Goal: Task Accomplishment & Management: Manage account settings

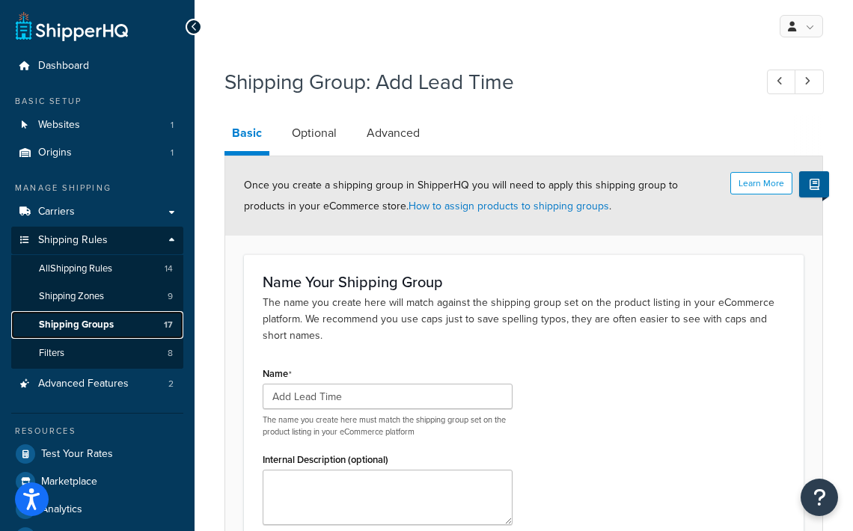
click at [81, 326] on span "Shipping Groups" at bounding box center [76, 325] width 75 height 13
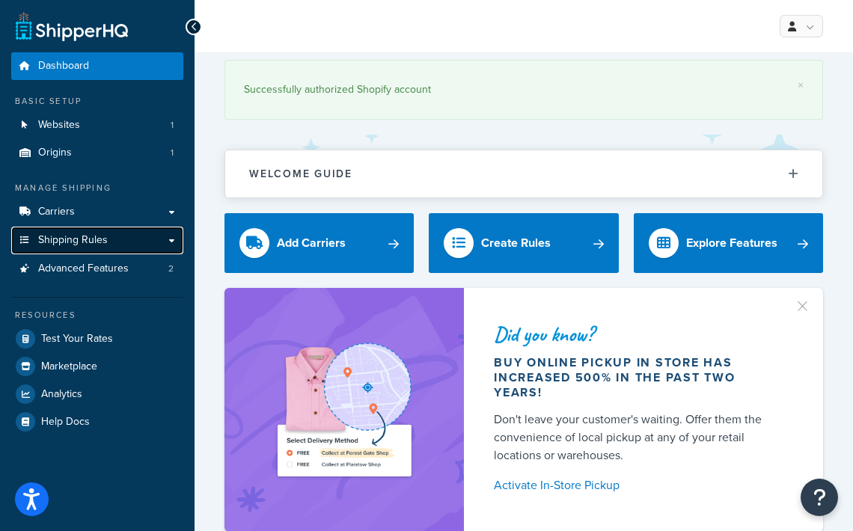
click at [89, 243] on span "Shipping Rules" at bounding box center [73, 240] width 70 height 13
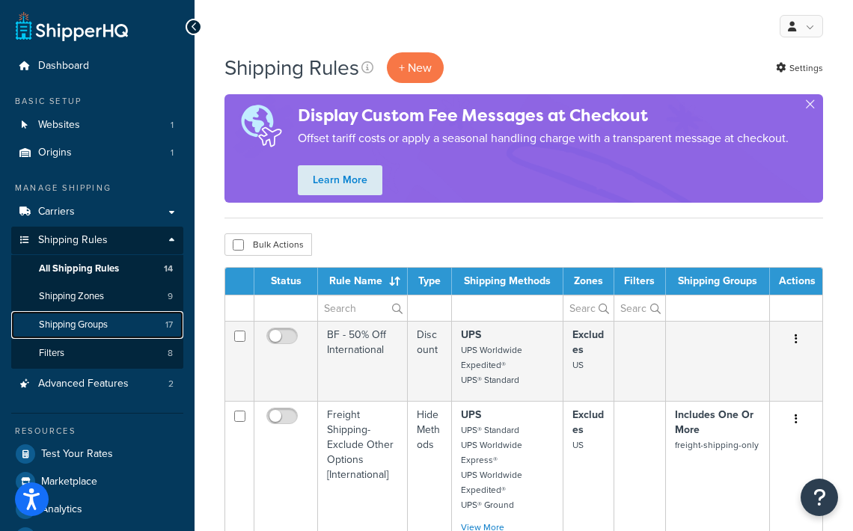
click at [102, 324] on span "Shipping Groups" at bounding box center [73, 325] width 69 height 13
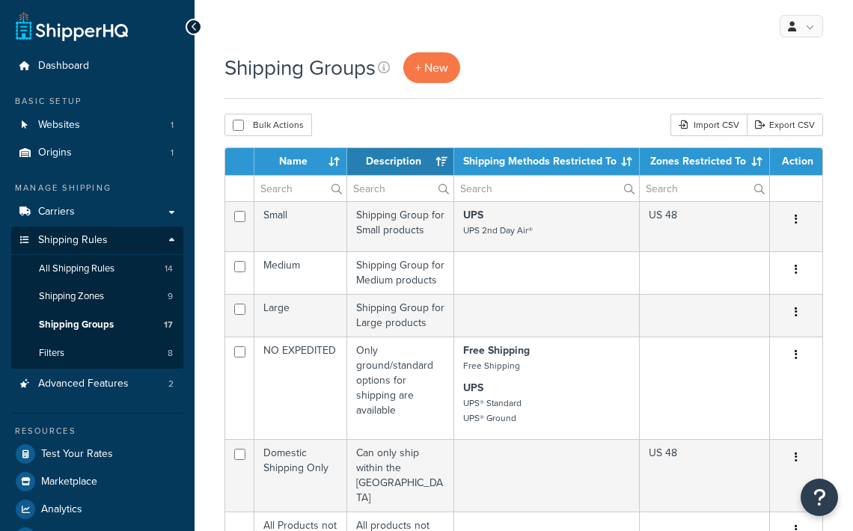
select select "15"
click at [441, 66] on span "+ New" at bounding box center [431, 67] width 33 height 17
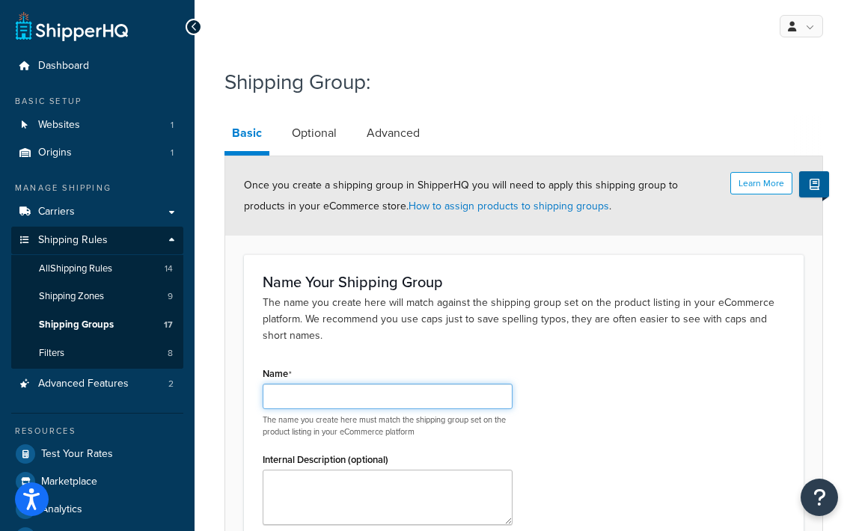
click at [292, 400] on input "Name" at bounding box center [388, 396] width 250 height 25
type input "Quick Ship"
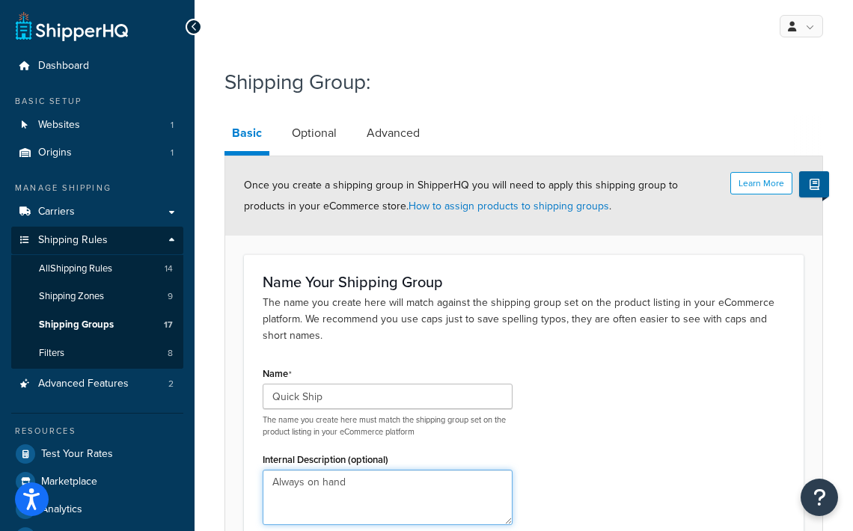
type textarea "Always on hand"
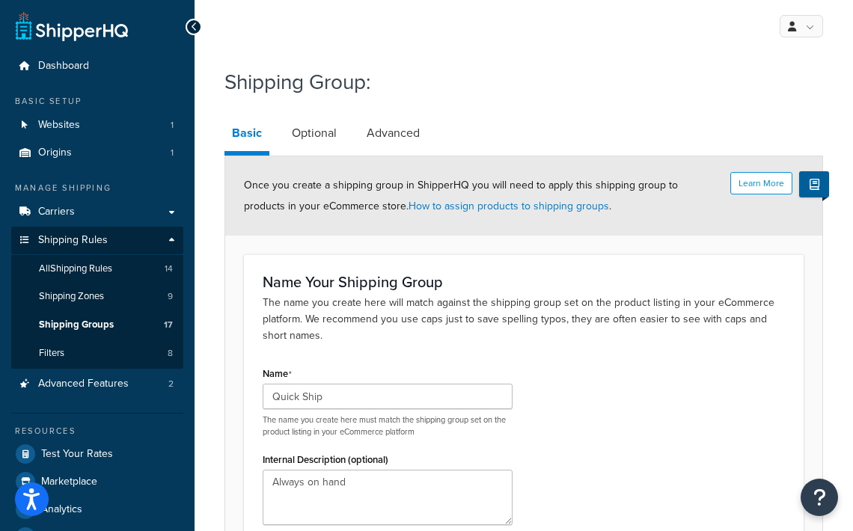
click at [631, 356] on div "Name Your Shipping Group The name you create here will match against the shippi…" at bounding box center [523, 404] width 559 height 301
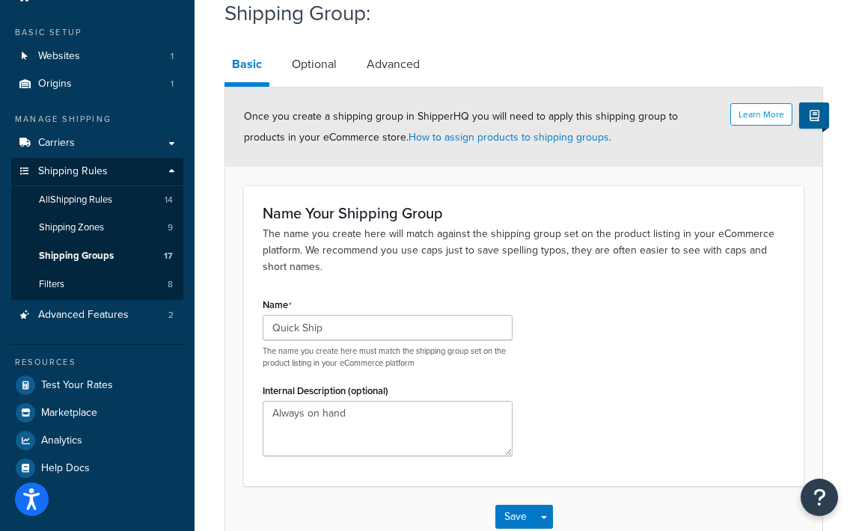
scroll to position [70, 0]
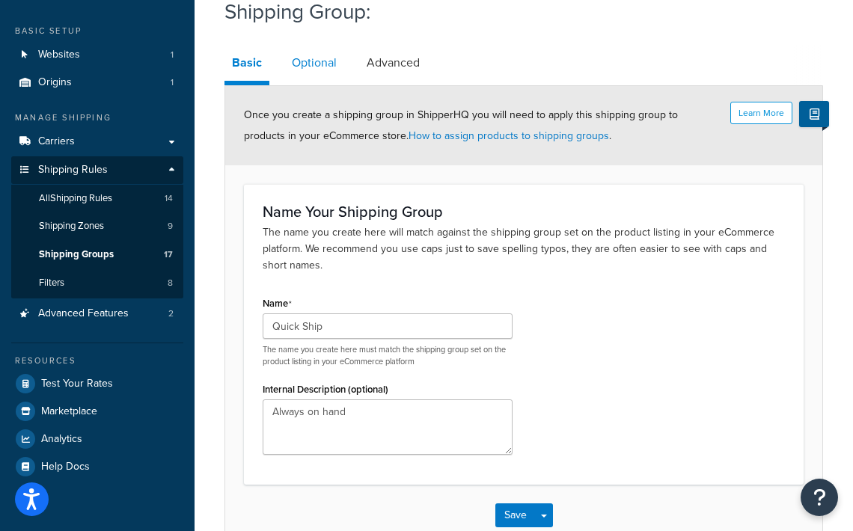
click at [307, 64] on link "Optional" at bounding box center [314, 63] width 60 height 36
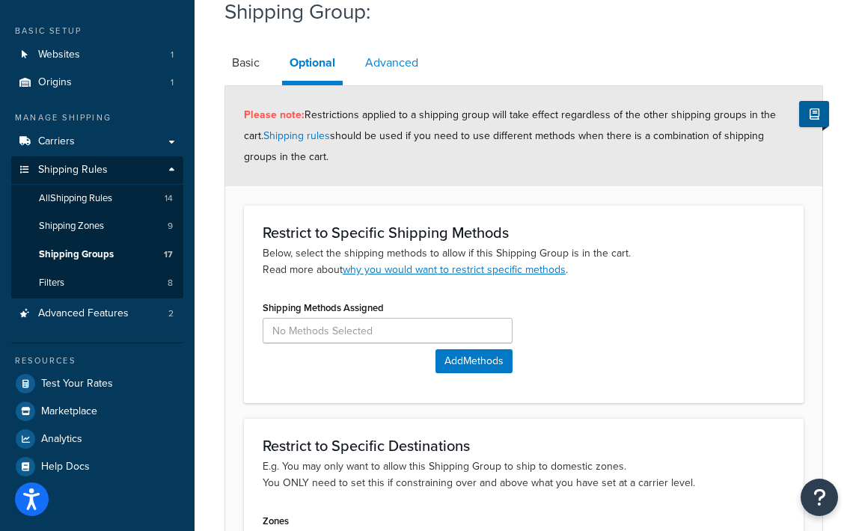
click at [399, 73] on link "Advanced" at bounding box center [392, 63] width 68 height 36
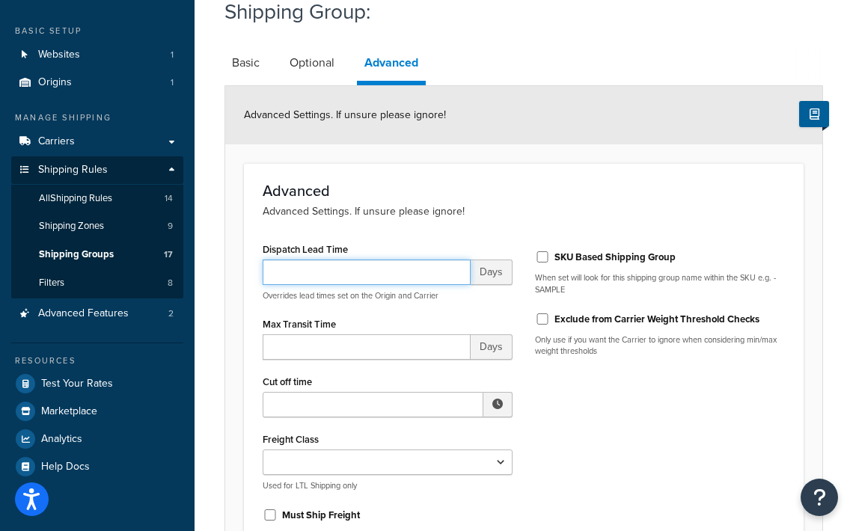
click at [427, 266] on input "Dispatch Lead Time" at bounding box center [367, 272] width 208 height 25
type input "1"
click at [577, 440] on div "Dispatch Lead Time 1 Days Overrides lead times set on the Origin and Carrier Ma…" at bounding box center [523, 396] width 545 height 314
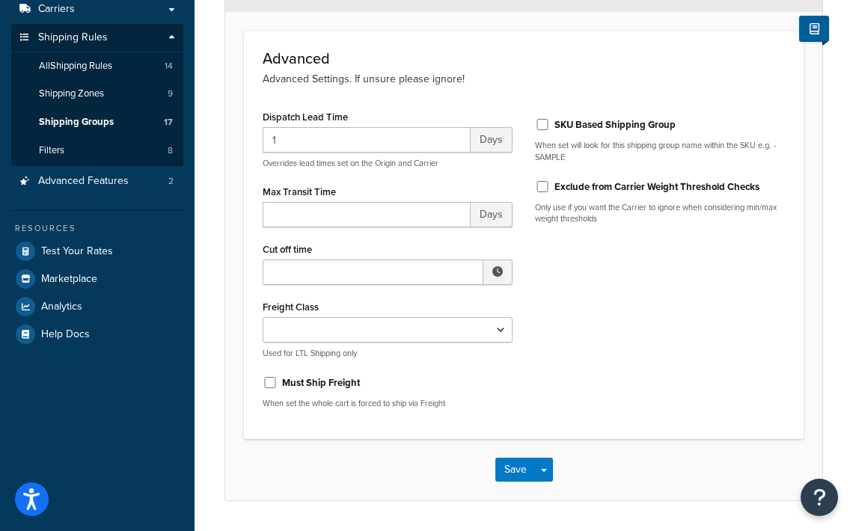
scroll to position [236, 0]
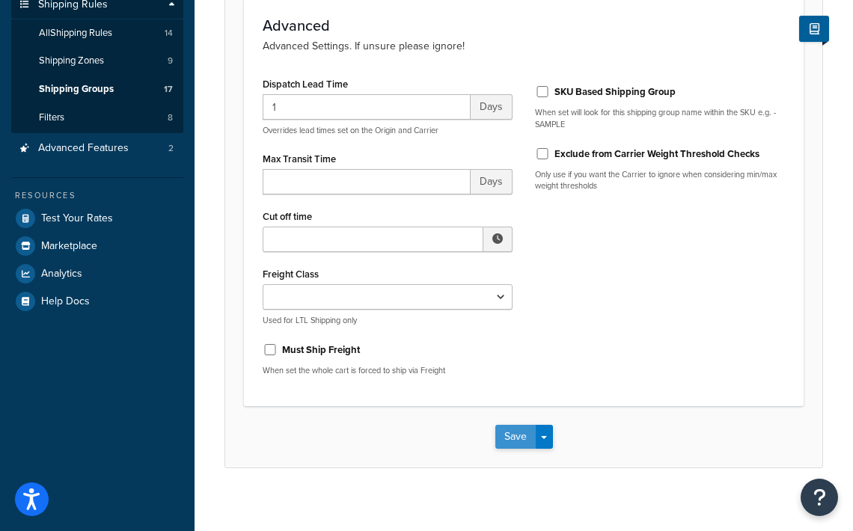
click at [517, 437] on button "Save" at bounding box center [515, 437] width 40 height 24
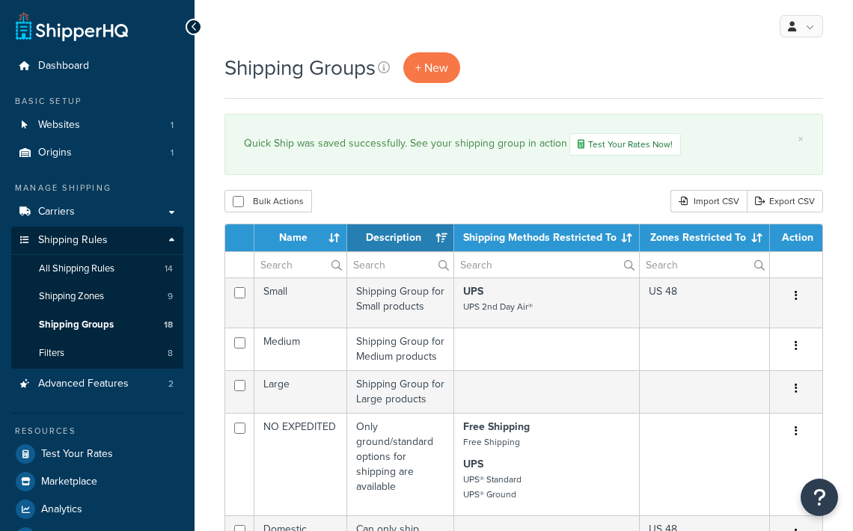
select select "15"
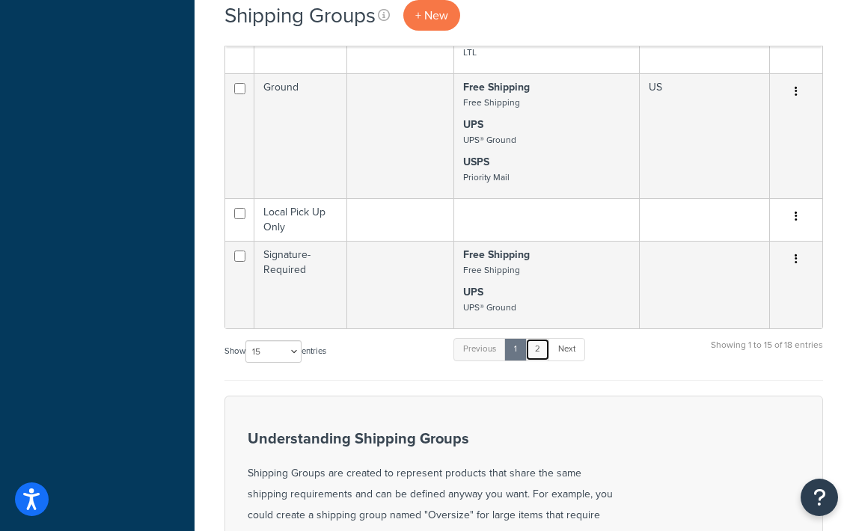
click at [539, 338] on link "2" at bounding box center [537, 349] width 25 height 22
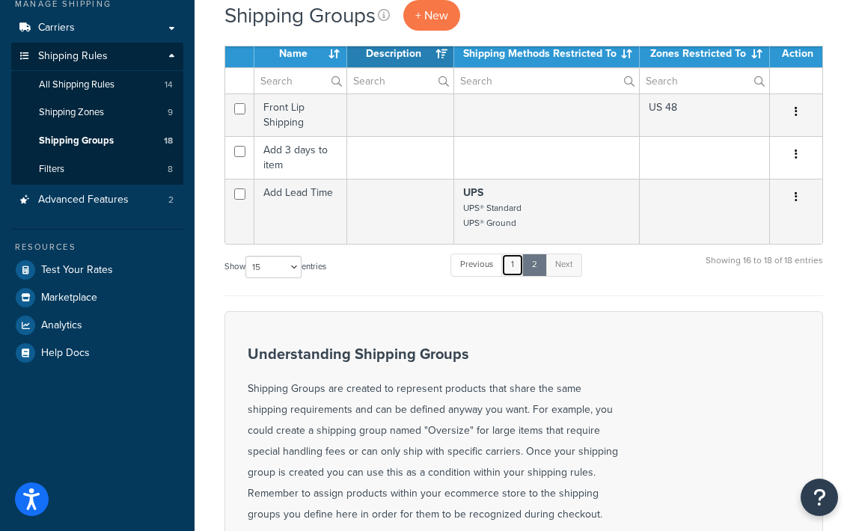
click at [512, 272] on link "1" at bounding box center [512, 265] width 22 height 22
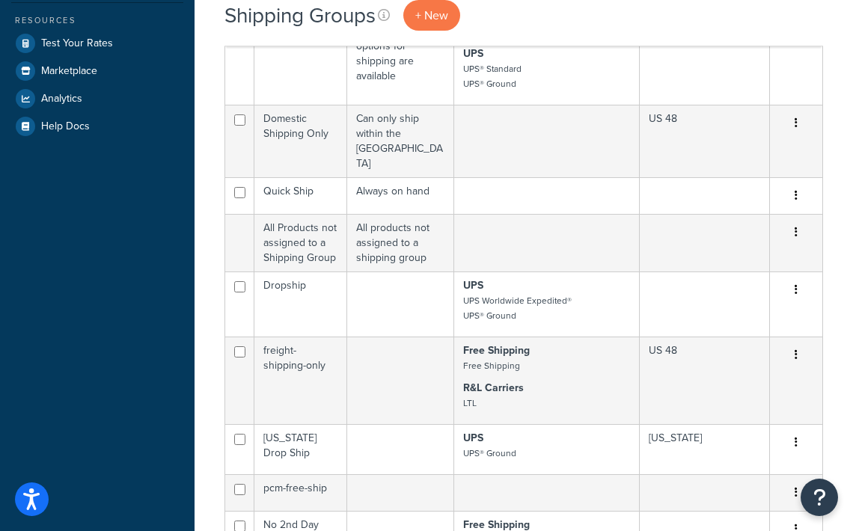
scroll to position [417, 0]
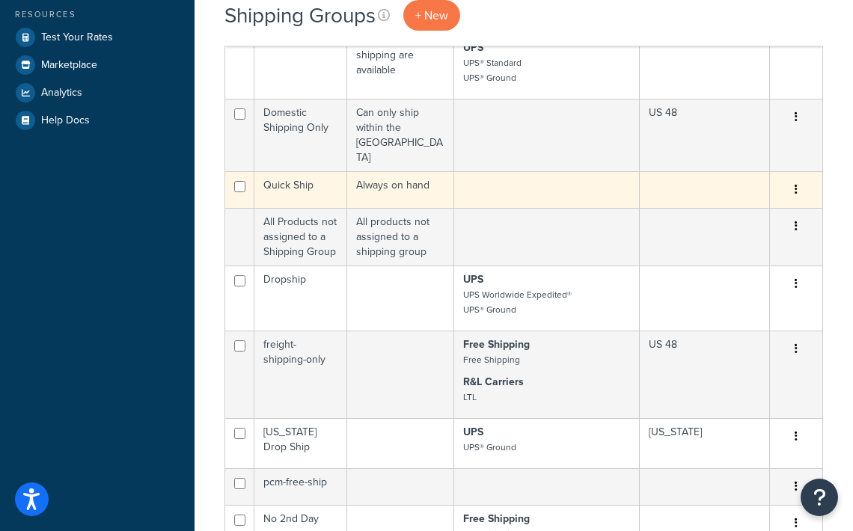
click at [301, 171] on td "Quick Ship" at bounding box center [300, 189] width 93 height 37
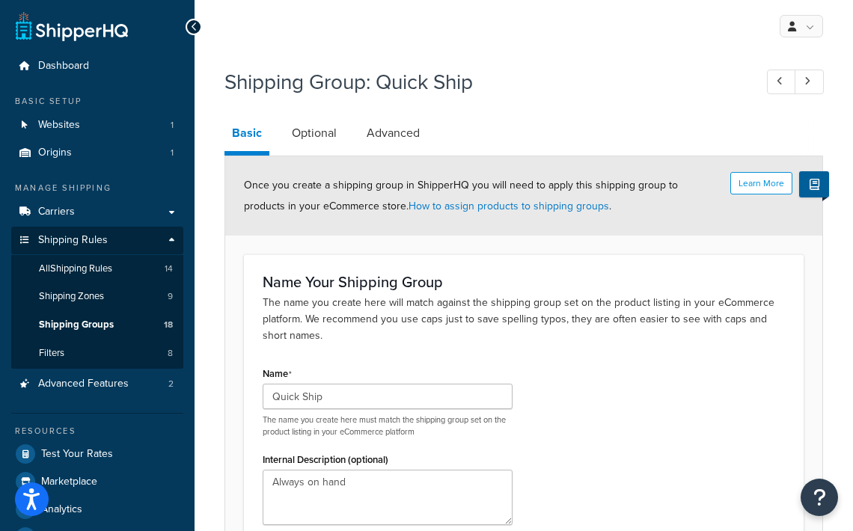
scroll to position [5, 0]
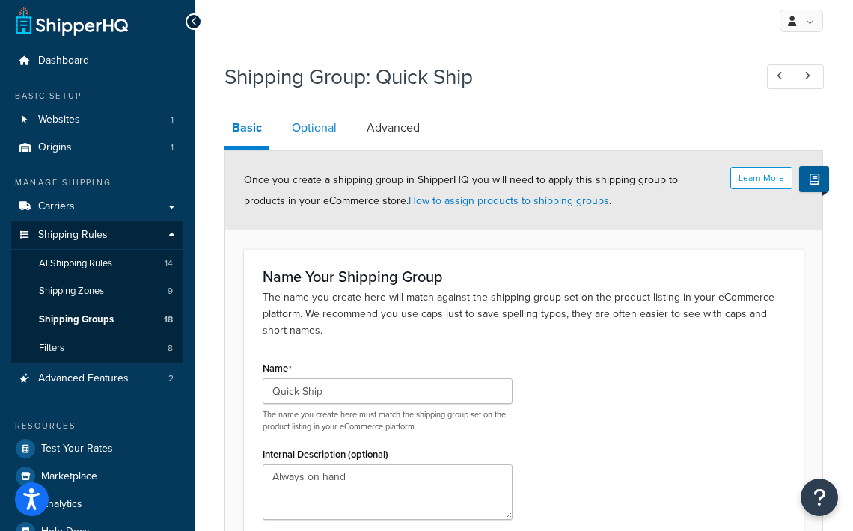
click at [310, 114] on link "Optional" at bounding box center [314, 128] width 60 height 36
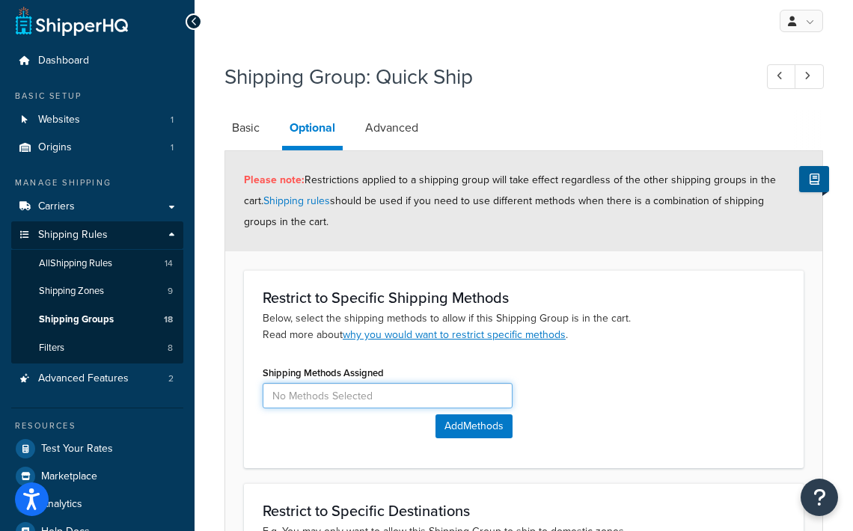
click at [423, 399] on input at bounding box center [388, 395] width 250 height 25
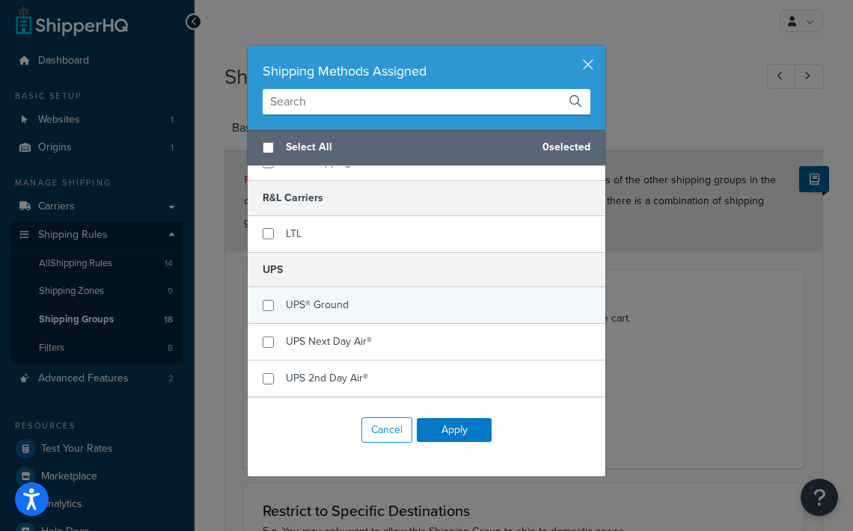
scroll to position [57, 0]
click at [272, 305] on input "checkbox" at bounding box center [268, 304] width 11 height 11
checkbox input "true"
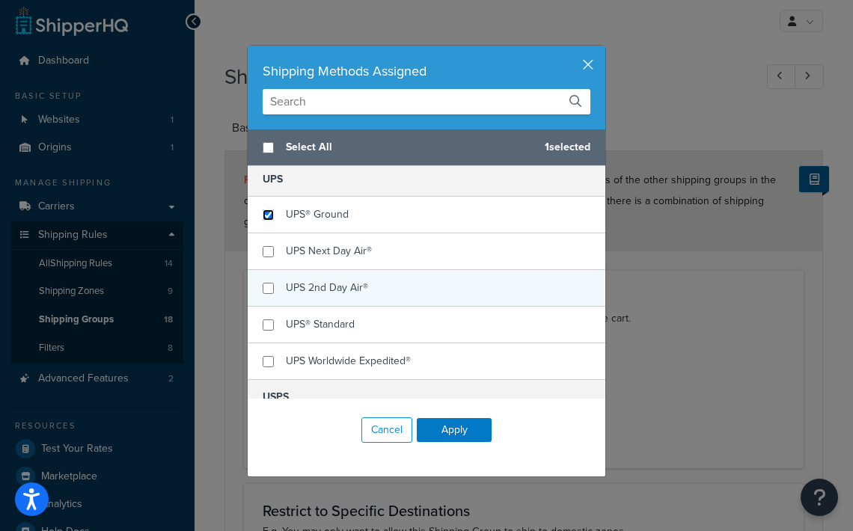
scroll to position [153, 0]
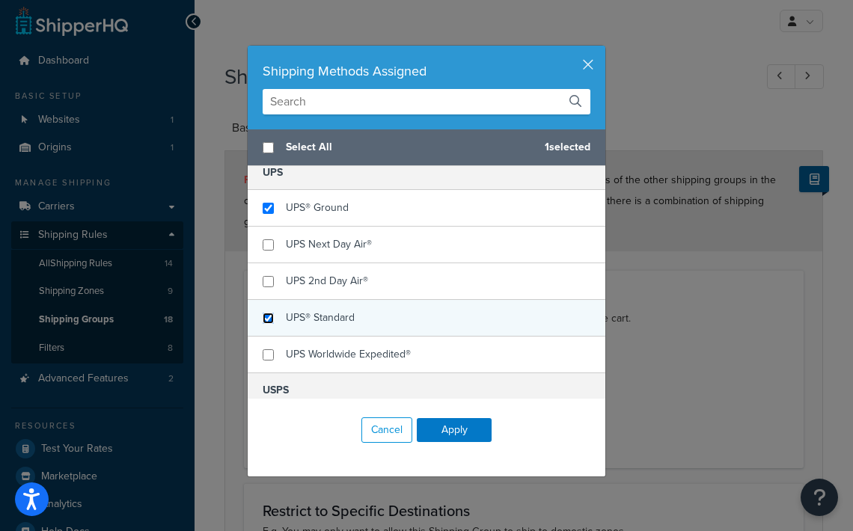
click at [272, 316] on input "checkbox" at bounding box center [268, 318] width 11 height 11
checkbox input "true"
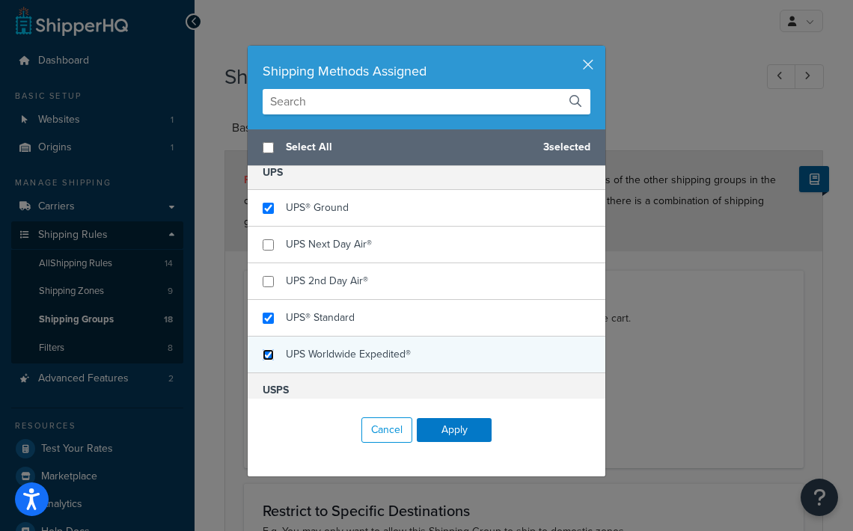
click at [267, 355] on input "checkbox" at bounding box center [268, 354] width 11 height 11
checkbox input "true"
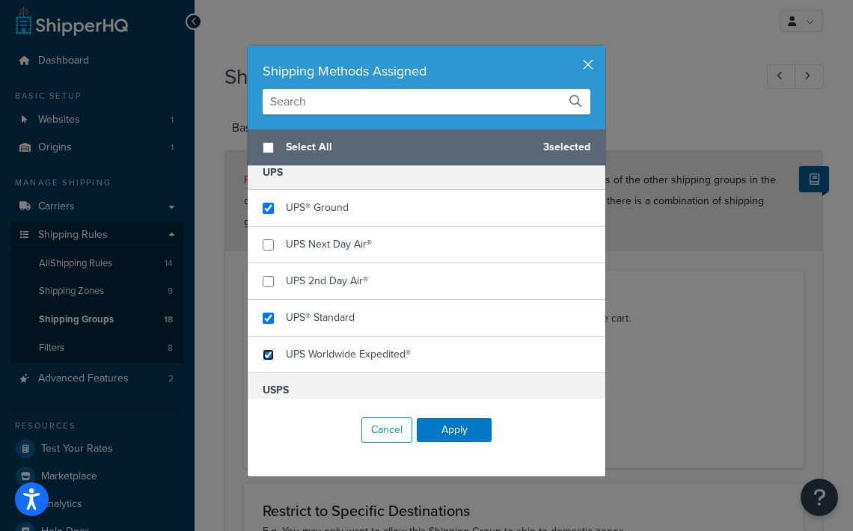
scroll to position [198, 0]
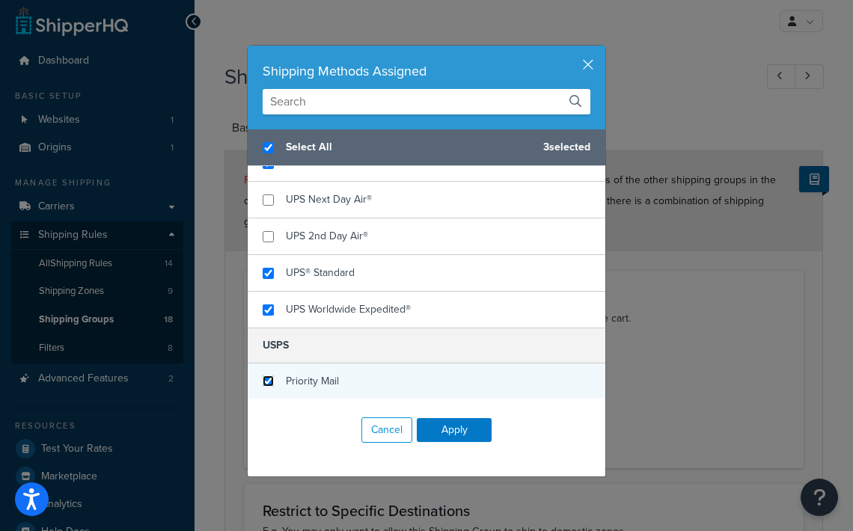
checkbox input "true"
click at [266, 381] on input "checkbox" at bounding box center [268, 380] width 11 height 11
checkbox input "true"
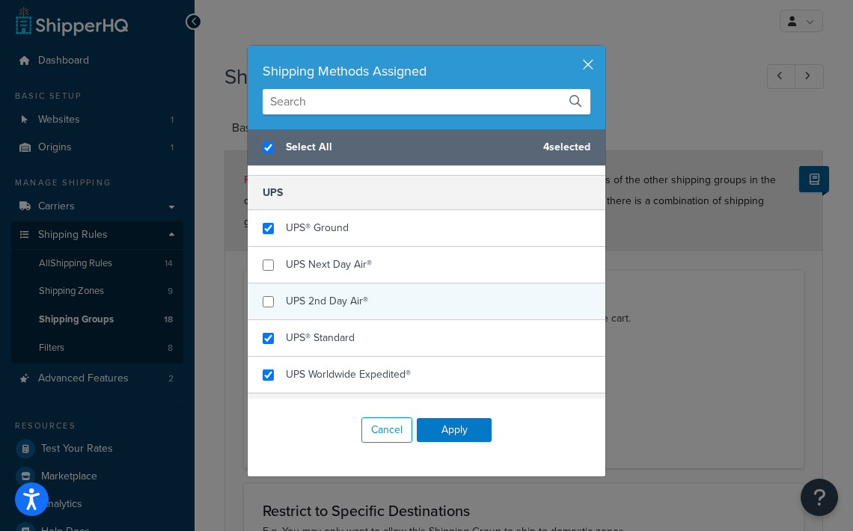
scroll to position [135, 0]
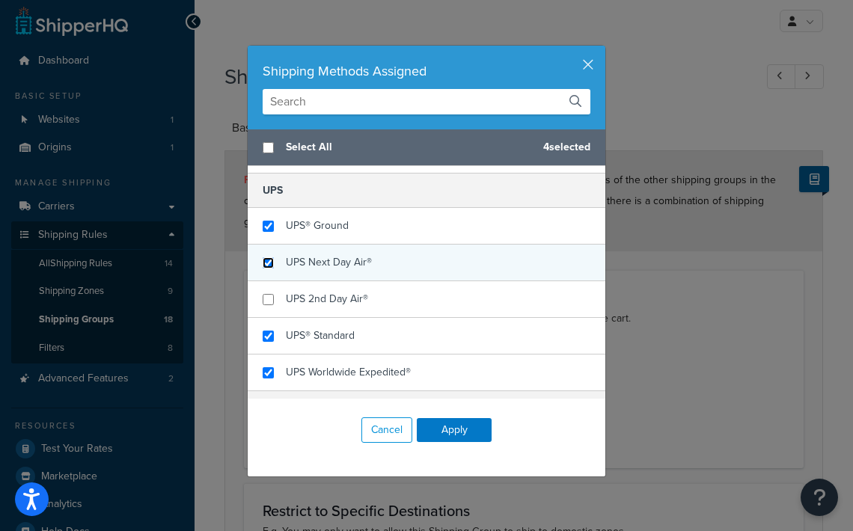
checkbox input "false"
click at [271, 265] on input "checkbox" at bounding box center [268, 262] width 11 height 11
checkbox input "true"
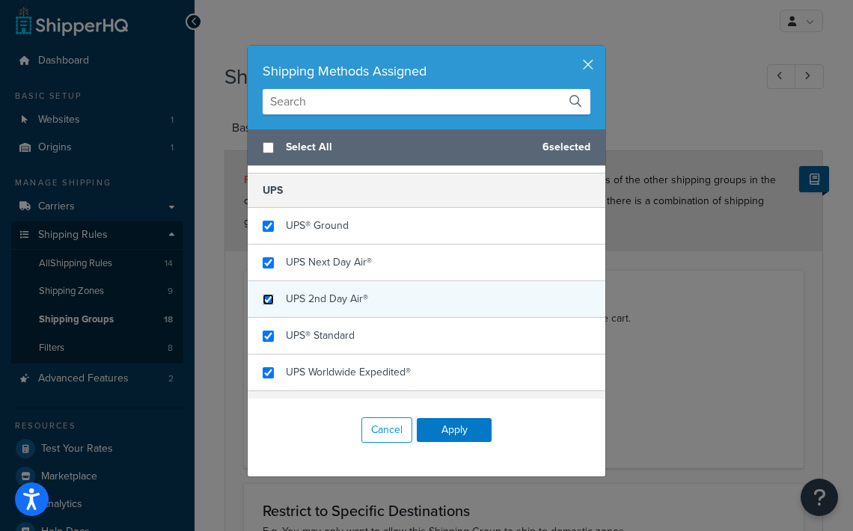
drag, startPoint x: 272, startPoint y: 298, endPoint x: 283, endPoint y: 300, distance: 11.3
click at [272, 298] on input "checkbox" at bounding box center [268, 299] width 11 height 11
checkbox input "true"
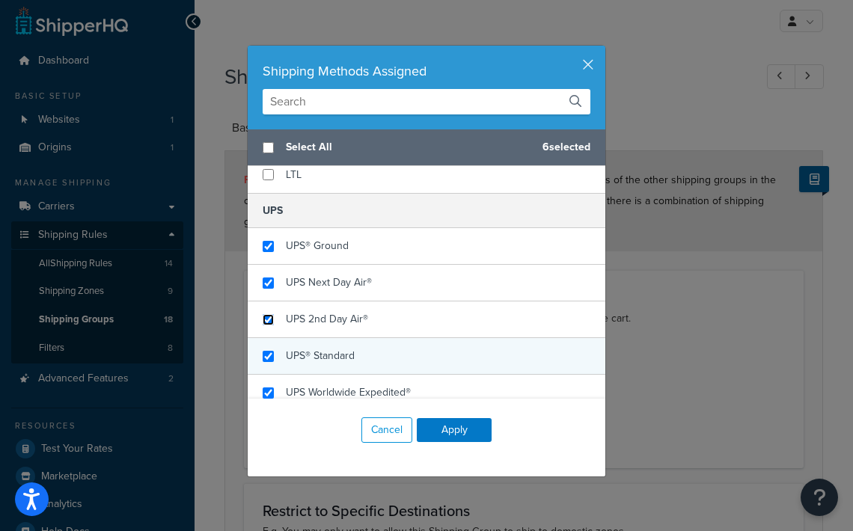
scroll to position [0, 0]
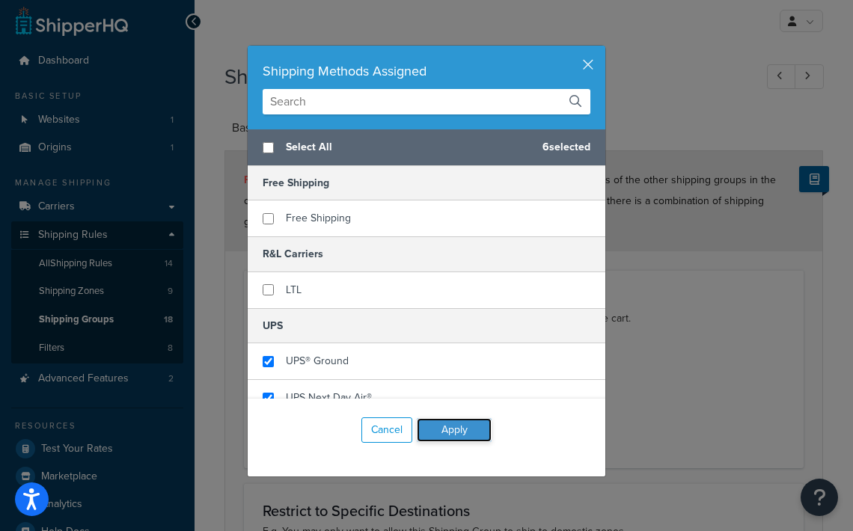
click at [456, 432] on button "Apply" at bounding box center [454, 430] width 75 height 24
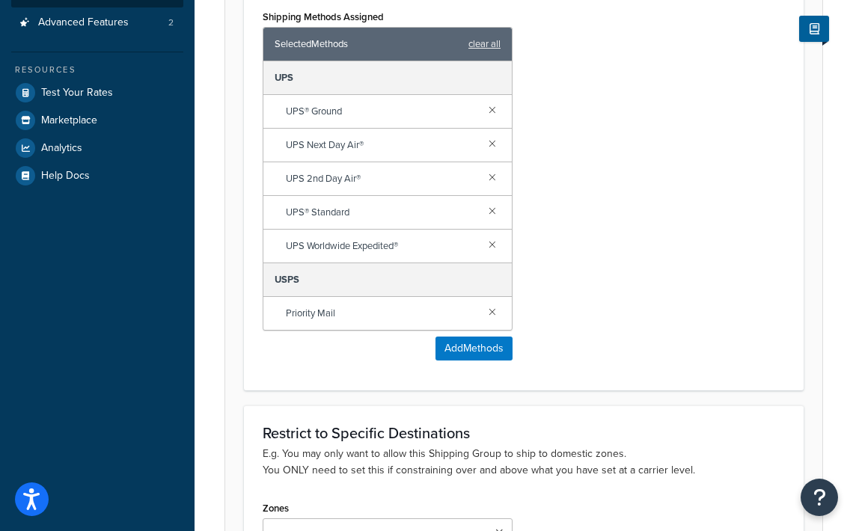
scroll to position [557, 0]
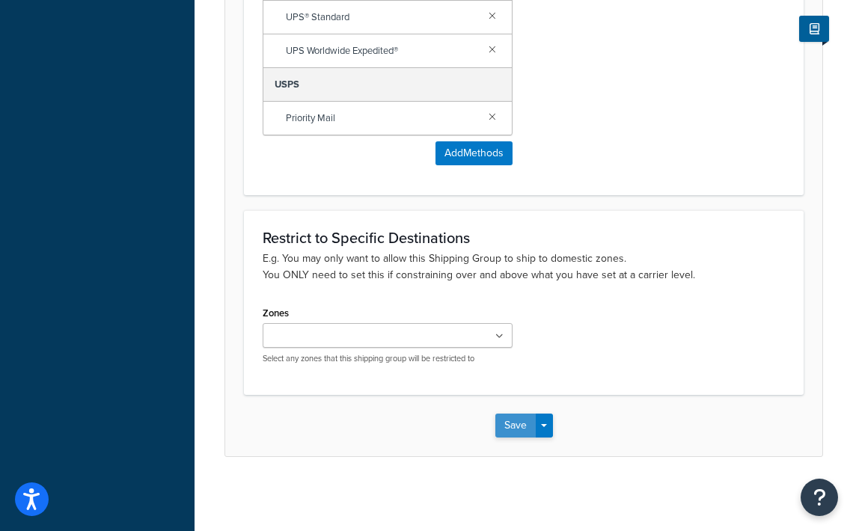
click at [518, 423] on button "Save" at bounding box center [515, 426] width 40 height 24
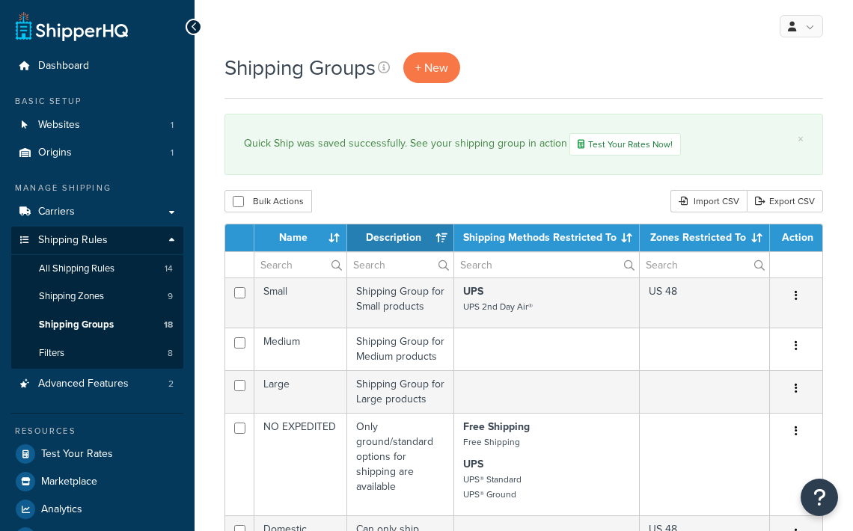
select select "15"
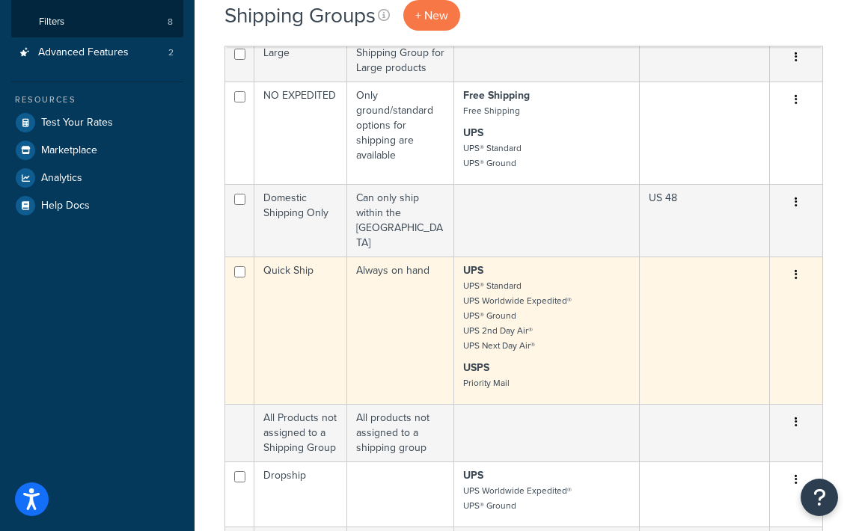
scroll to position [319, 0]
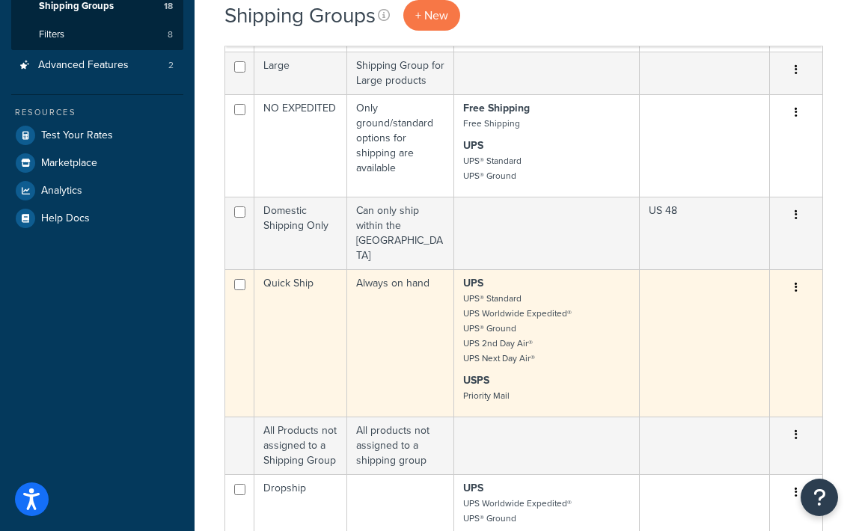
click at [338, 305] on td "Quick Ship" at bounding box center [300, 342] width 93 height 147
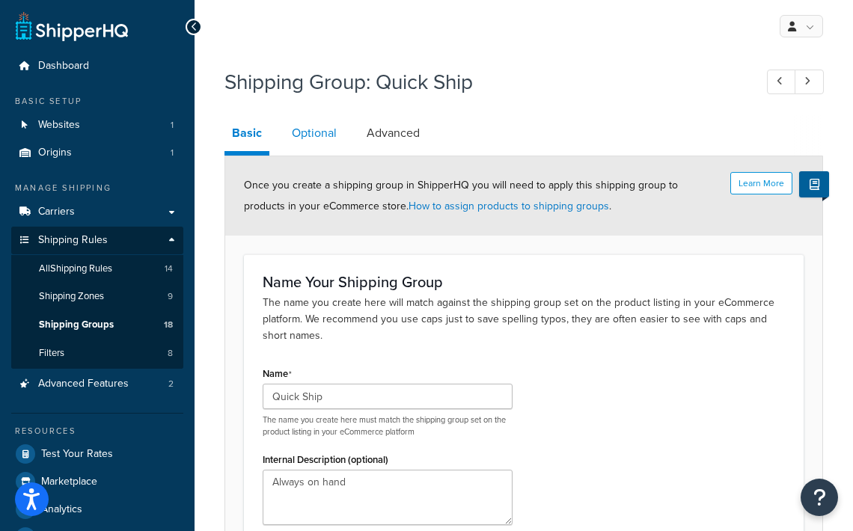
click at [318, 138] on link "Optional" at bounding box center [314, 133] width 60 height 36
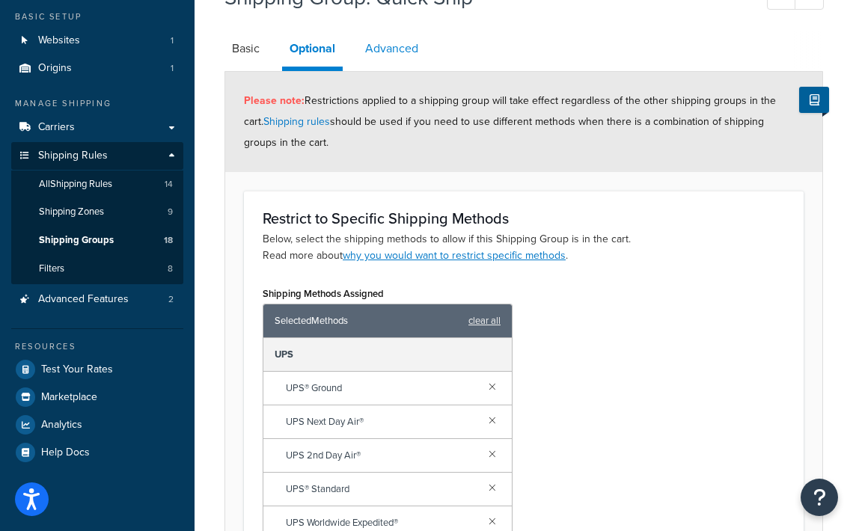
scroll to position [80, 0]
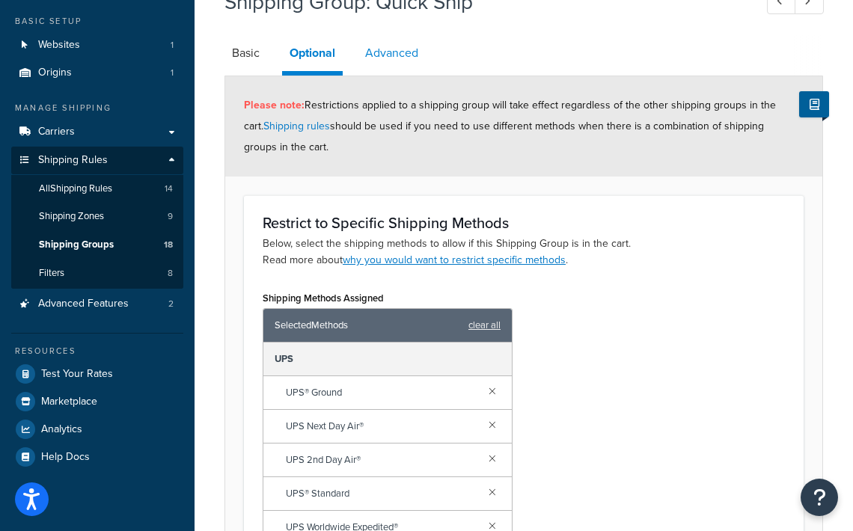
click at [398, 54] on link "Advanced" at bounding box center [392, 53] width 68 height 36
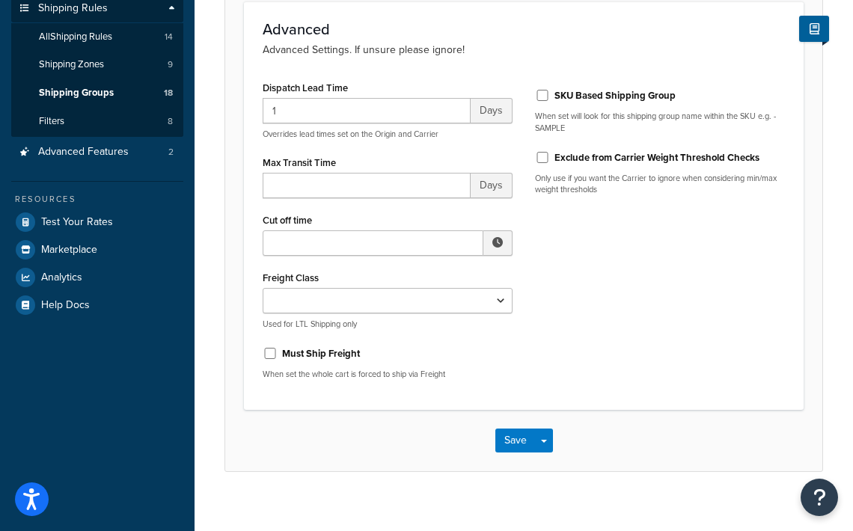
scroll to position [233, 0]
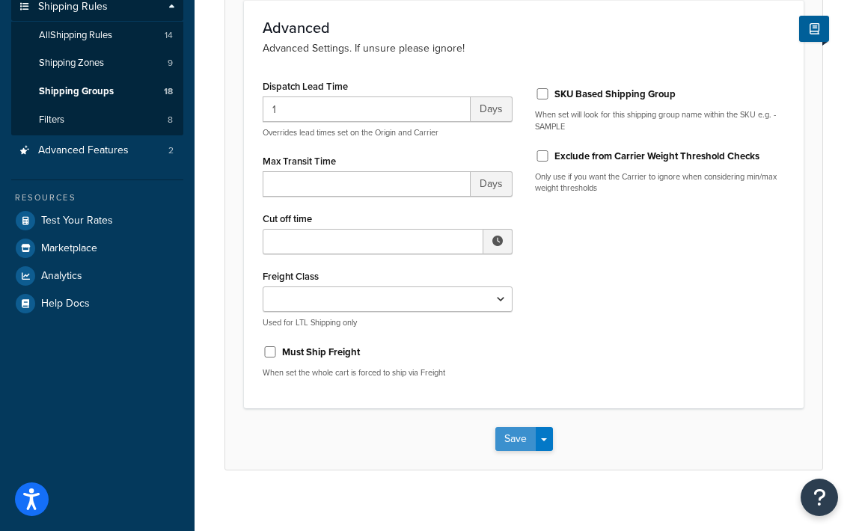
click at [521, 442] on button "Save" at bounding box center [515, 439] width 40 height 24
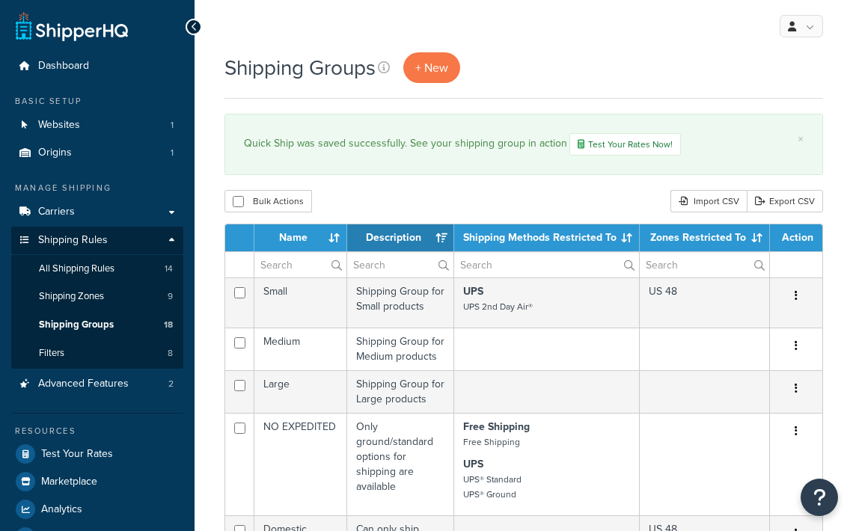
select select "15"
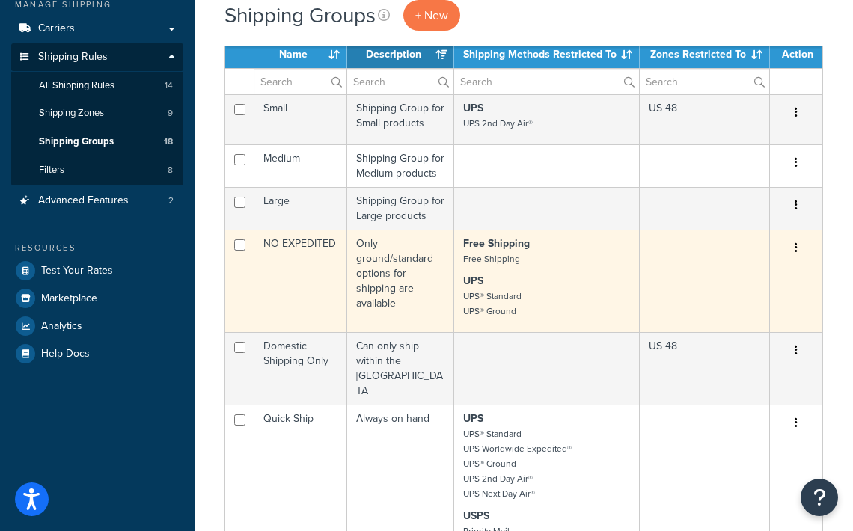
scroll to position [173, 0]
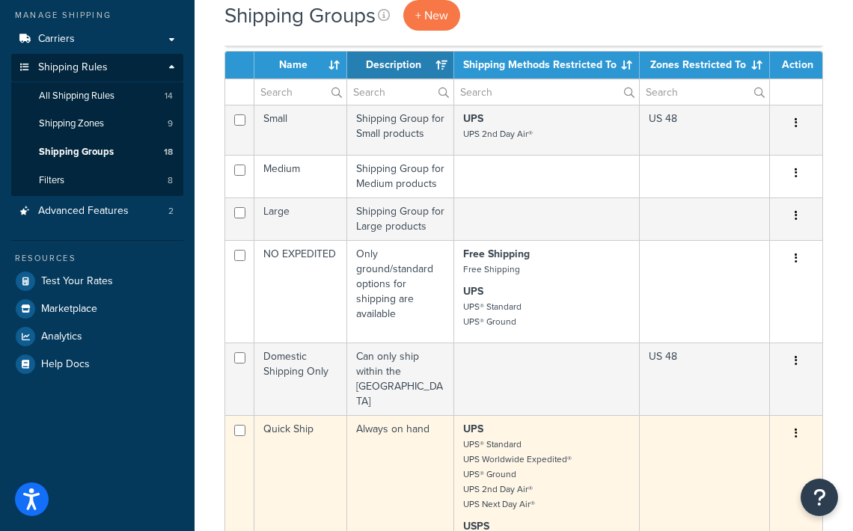
click at [475, 447] on small "UPS® Standard UPS Worldwide Expedited® UPS® Ground UPS 2nd Day Air® UPS Next Da…" at bounding box center [517, 474] width 108 height 73
click at [280, 415] on td "Quick Ship" at bounding box center [300, 488] width 93 height 147
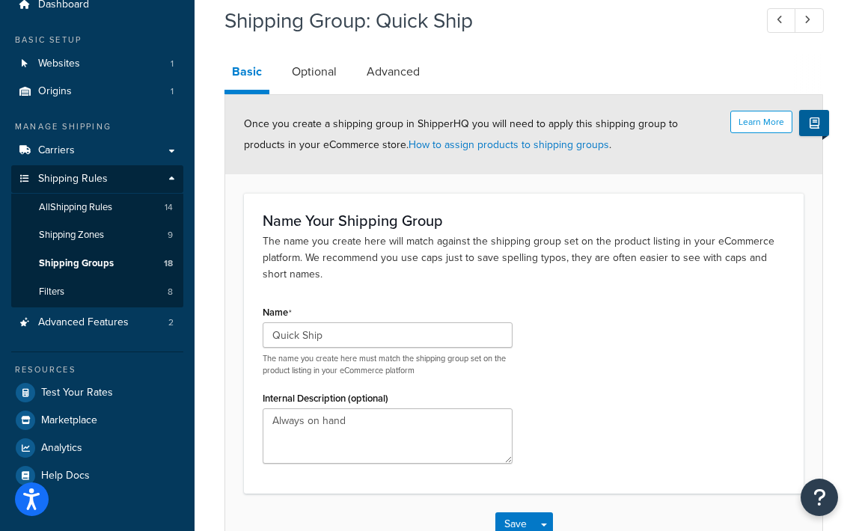
scroll to position [54, 0]
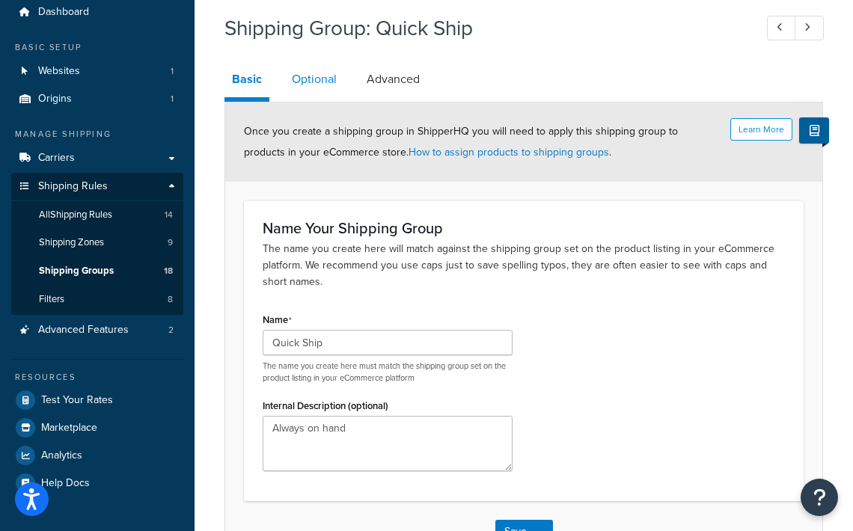
click at [323, 88] on link "Optional" at bounding box center [314, 79] width 60 height 36
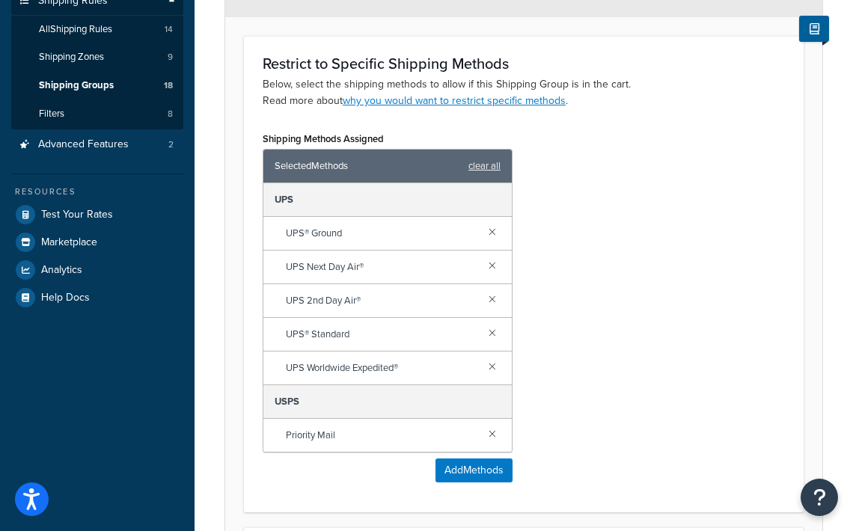
scroll to position [289, 0]
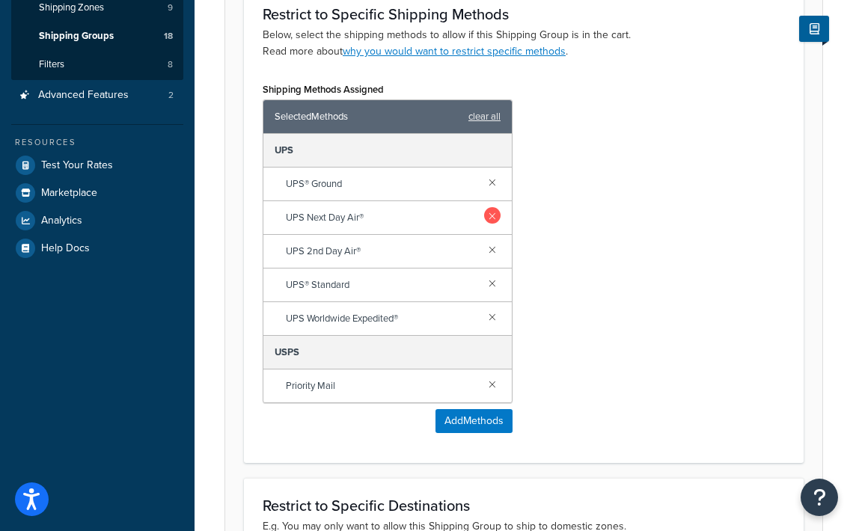
click at [489, 215] on link at bounding box center [492, 215] width 16 height 16
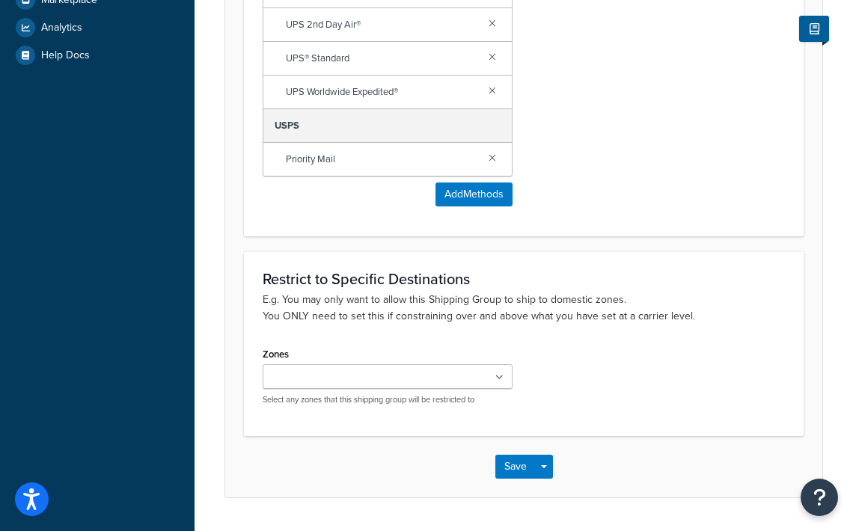
scroll to position [523, 0]
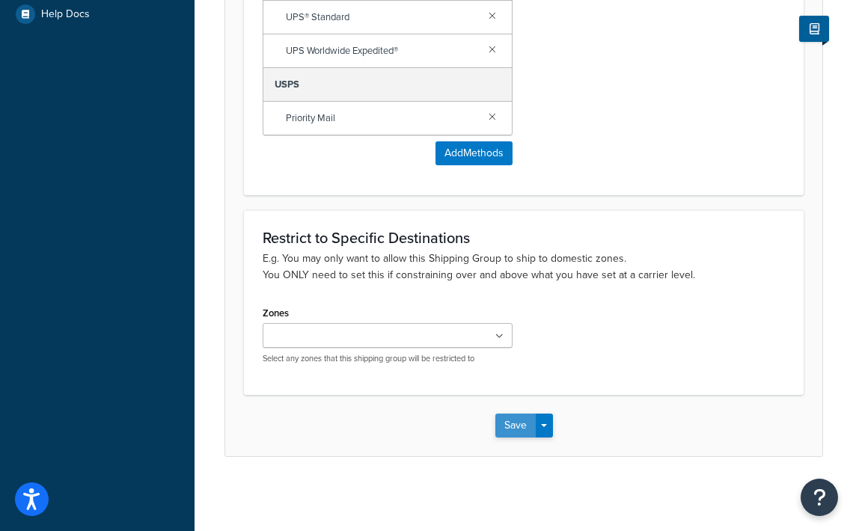
click at [518, 420] on button "Save" at bounding box center [515, 426] width 40 height 24
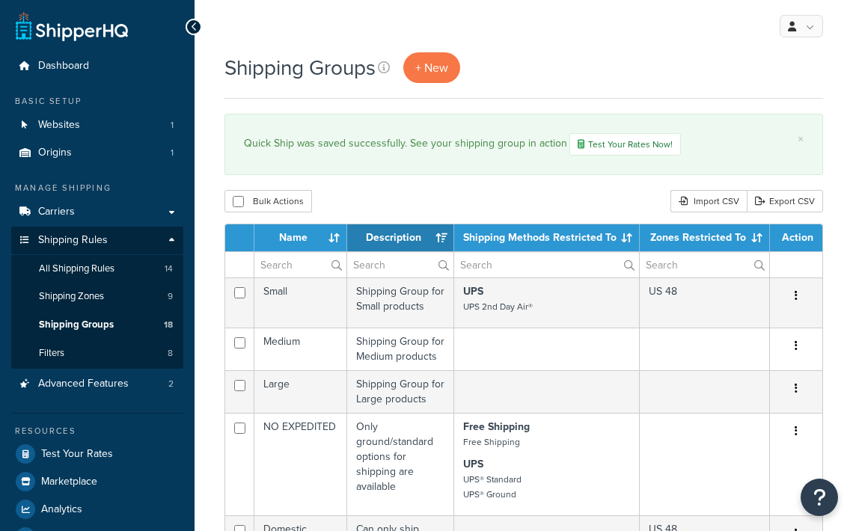
select select "15"
